Goal: Task Accomplishment & Management: Use online tool/utility

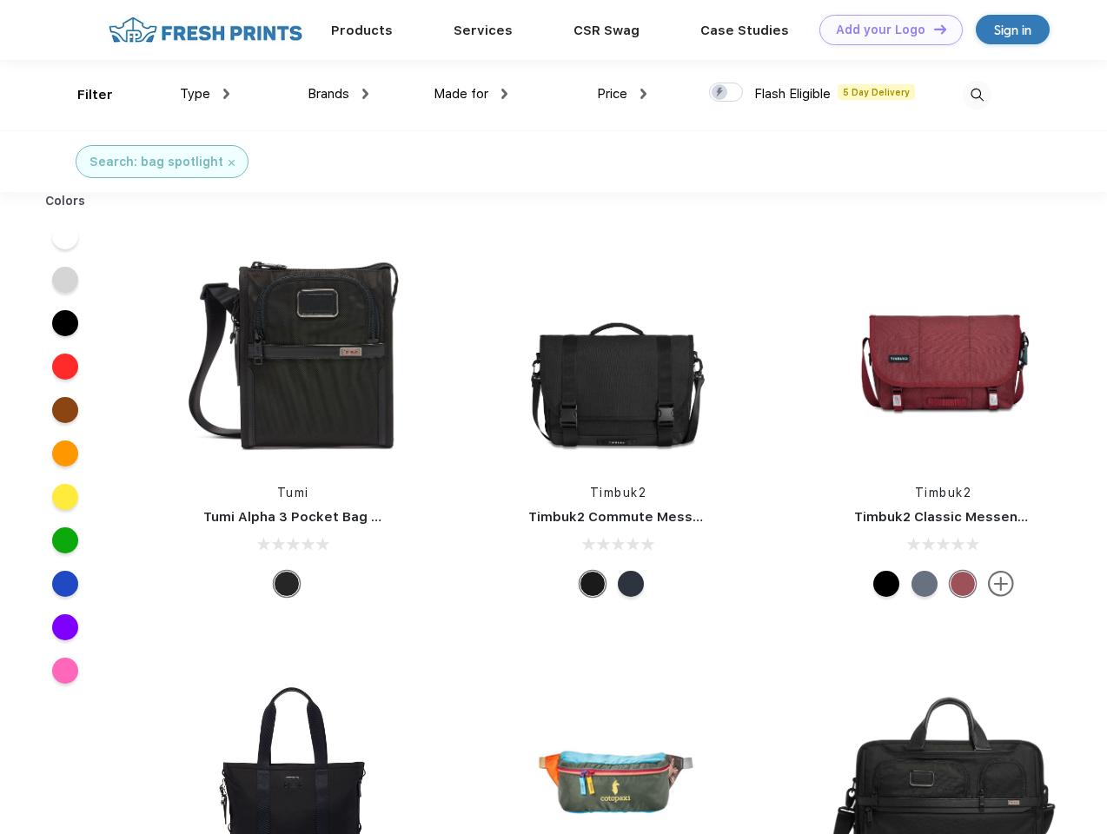
click at [884, 30] on link "Add your Logo Design Tool" at bounding box center [890, 30] width 143 height 30
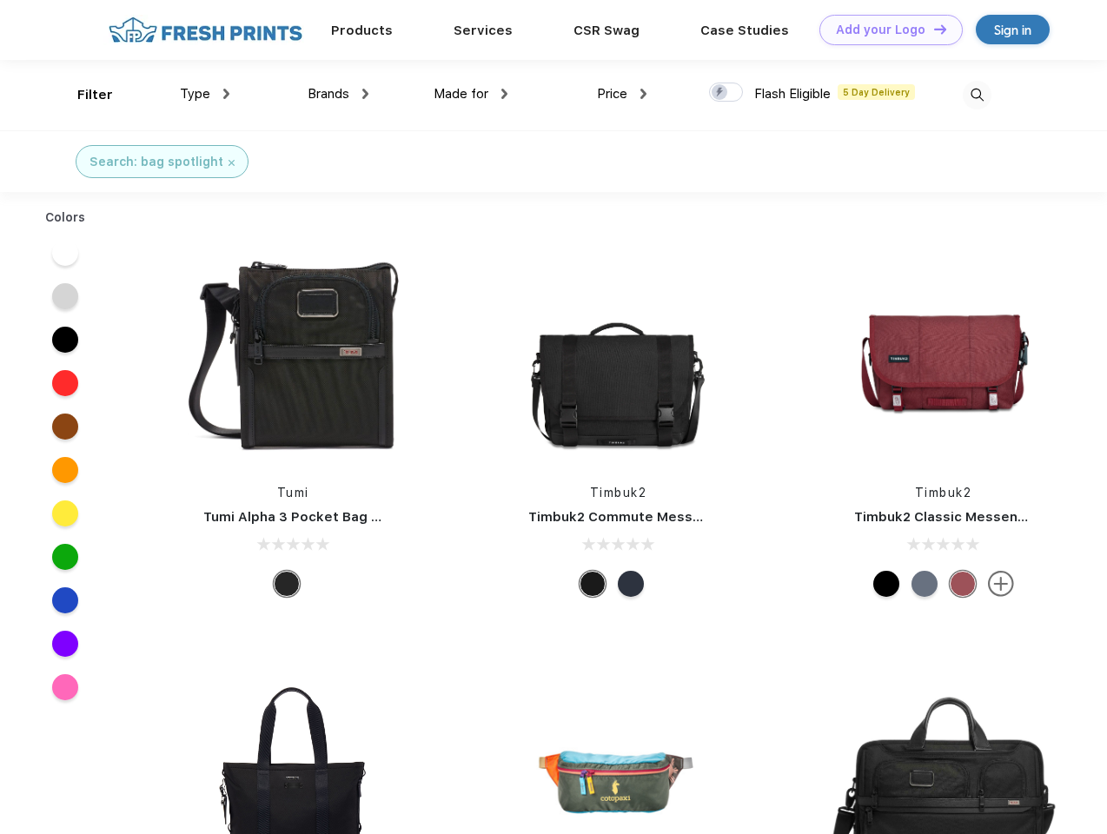
click at [0, 0] on div "Design Tool" at bounding box center [0, 0] width 0 height 0
click at [932, 29] on link "Add your Logo Design Tool" at bounding box center [890, 30] width 143 height 30
click at [83, 95] on div "Filter" at bounding box center [95, 95] width 36 height 20
click at [205, 94] on span "Type" at bounding box center [195, 94] width 30 height 16
click at [338, 94] on span "Brands" at bounding box center [328, 94] width 42 height 16
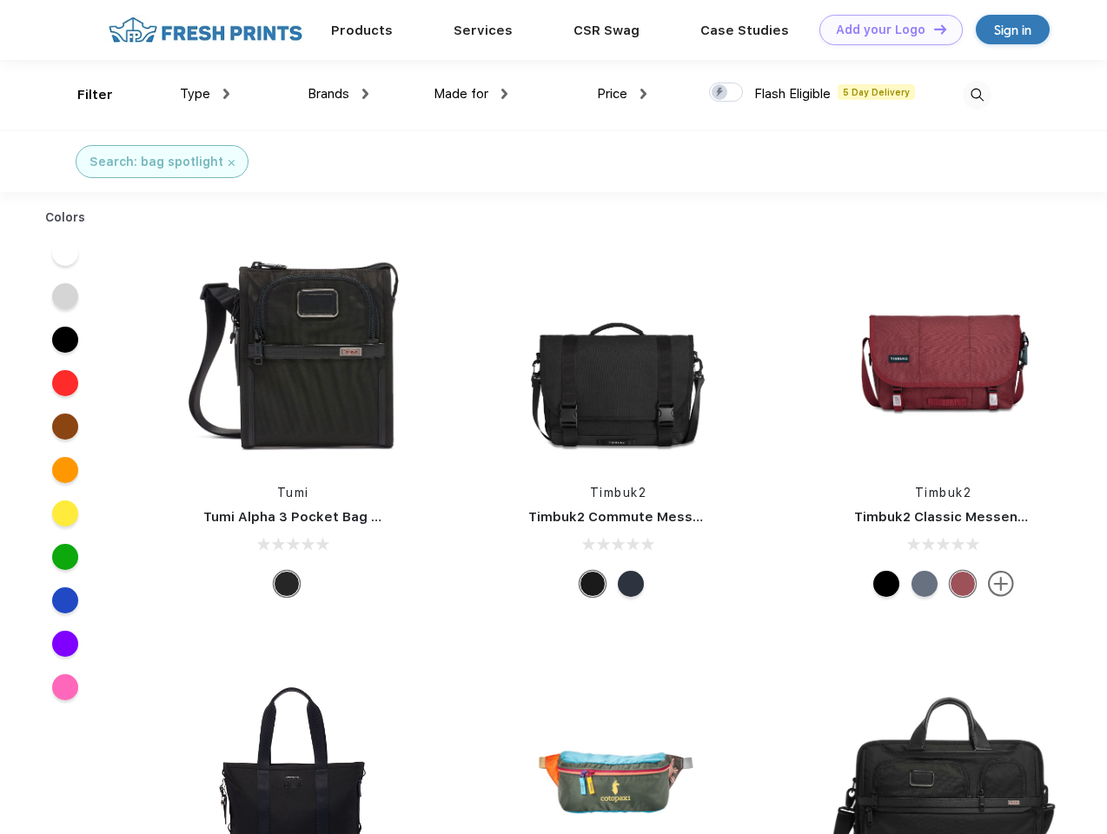
click at [471, 94] on span "Made for" at bounding box center [460, 94] width 55 height 16
click at [622, 94] on span "Price" at bounding box center [612, 94] width 30 height 16
click at [726, 93] on div at bounding box center [726, 92] width 34 height 19
click at [720, 93] on input "checkbox" at bounding box center [714, 87] width 11 height 11
click at [976, 95] on img at bounding box center [976, 95] width 29 height 29
